Goal: Task Accomplishment & Management: Manage account settings

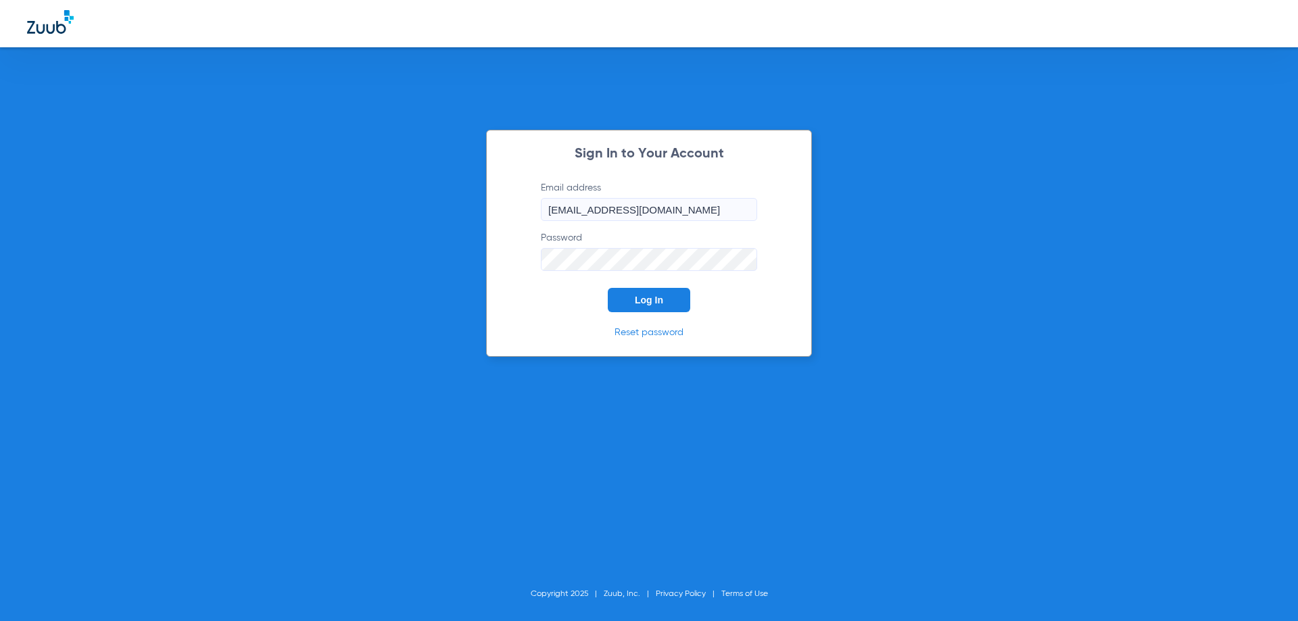
click at [640, 300] on span "Log In" at bounding box center [649, 300] width 28 height 11
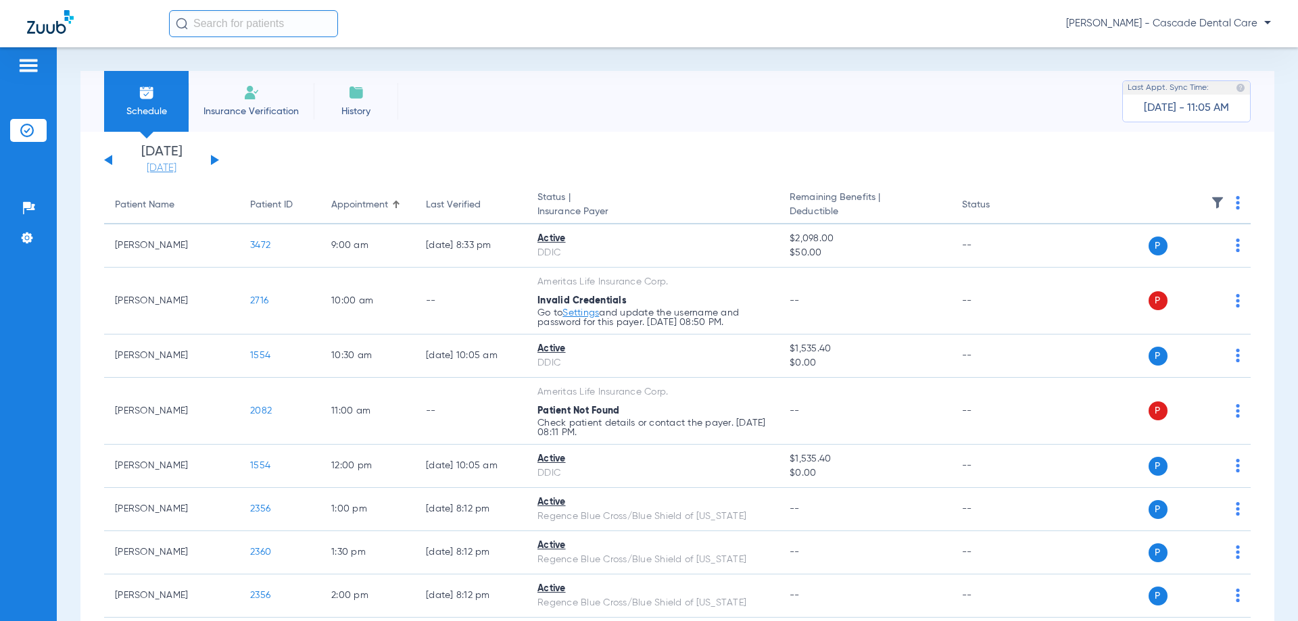
click at [176, 164] on link "08-15-2025" at bounding box center [161, 169] width 81 height 14
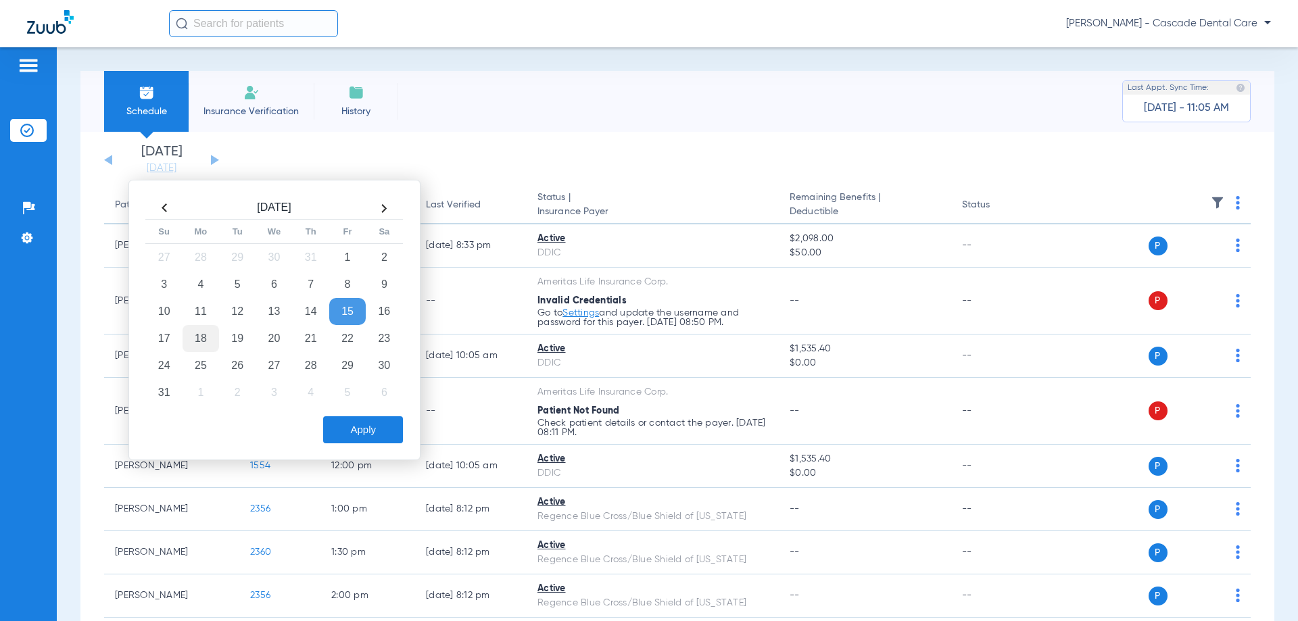
click at [194, 345] on td "18" at bounding box center [201, 338] width 37 height 27
click at [342, 426] on button "Apply" at bounding box center [363, 429] width 80 height 27
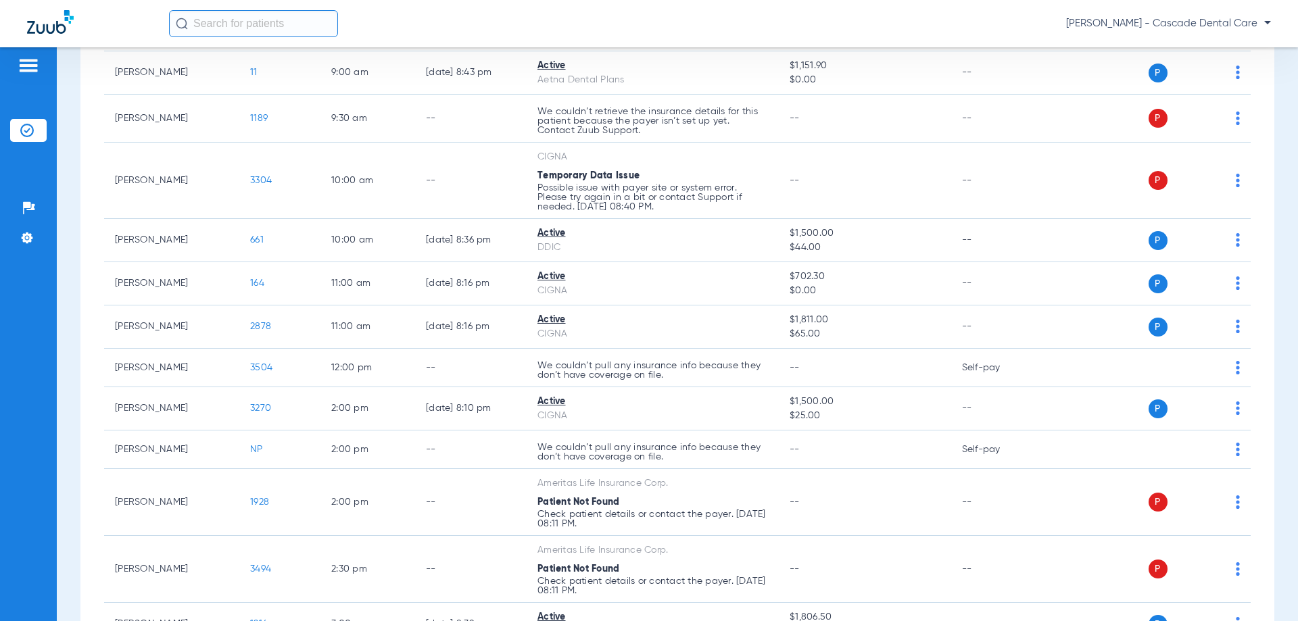
scroll to position [253, 0]
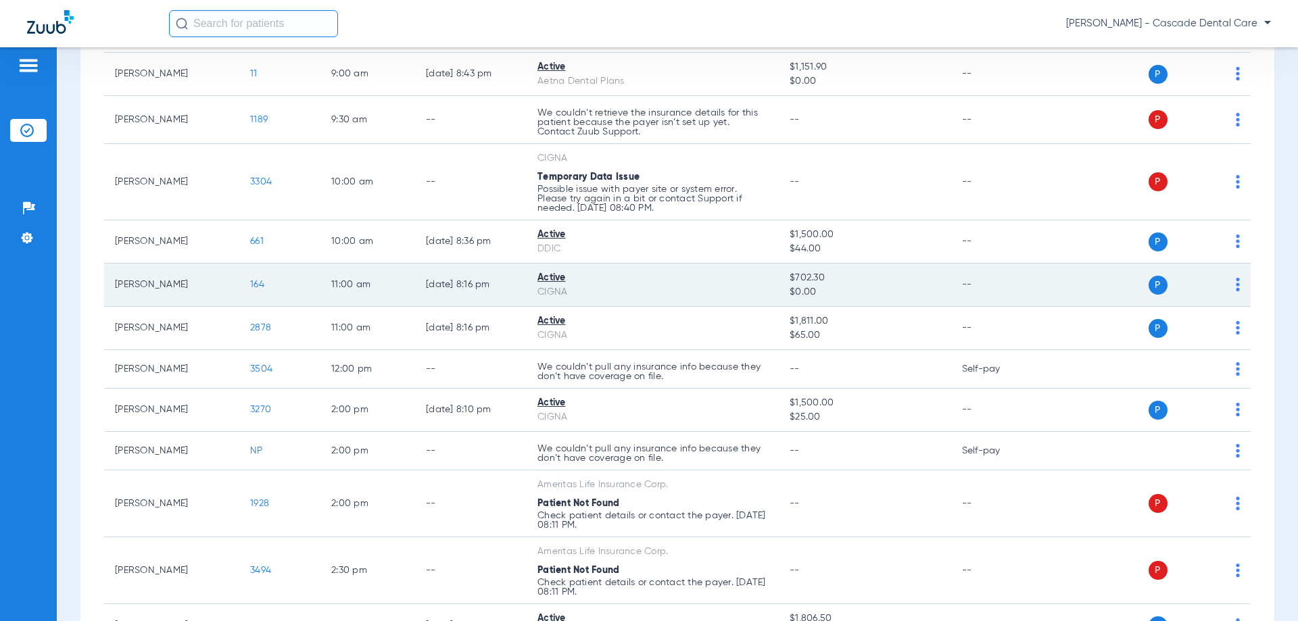
click at [197, 299] on td "Diana Thomas" at bounding box center [171, 285] width 135 height 43
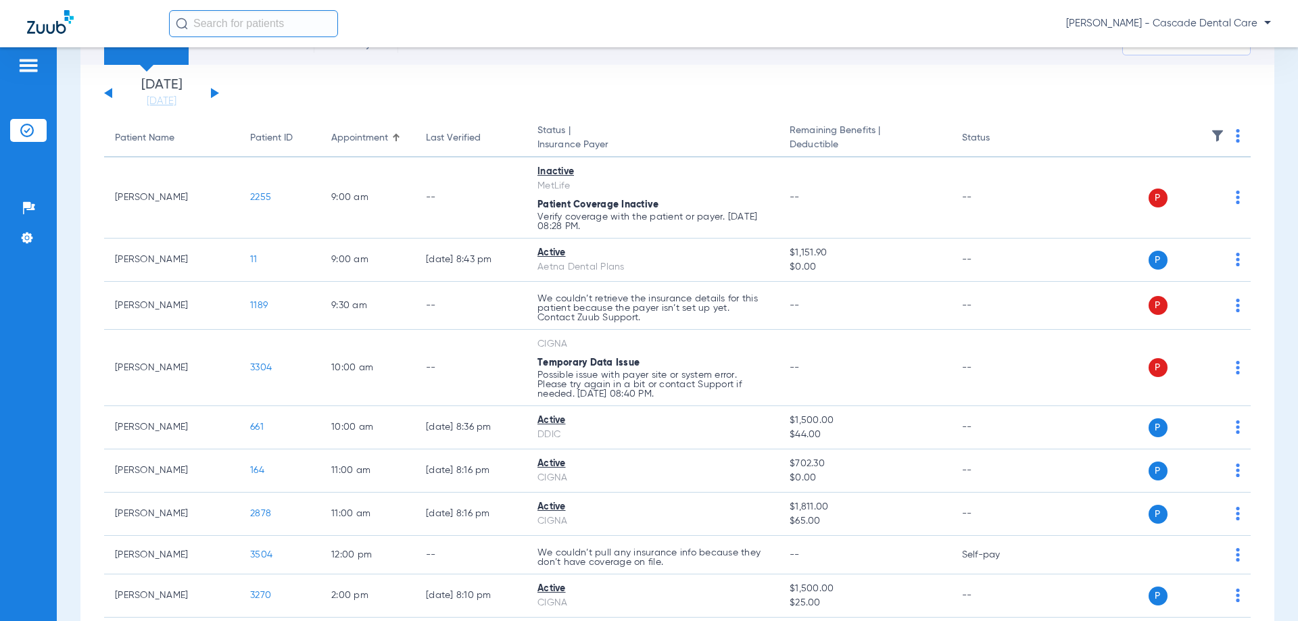
scroll to position [0, 0]
